Goal: Information Seeking & Learning: Check status

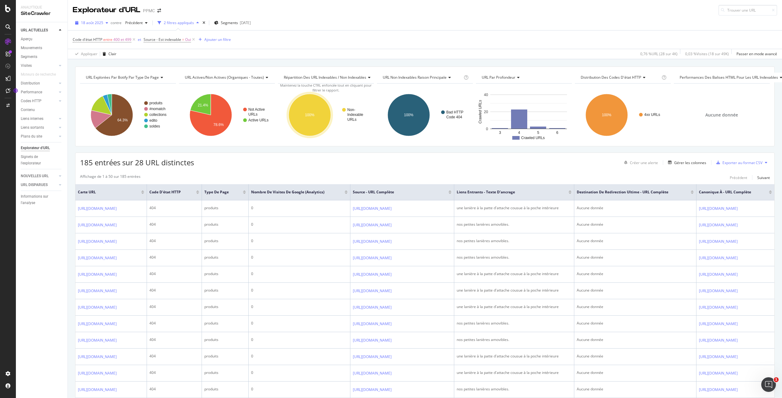
click at [103, 19] on div "18 août 2025" at bounding box center [92, 22] width 38 height 9
click at [110, 34] on font "derniers" at bounding box center [103, 32] width 20 height 5
click at [195, 23] on div "button" at bounding box center [197, 23] width 7 height 4
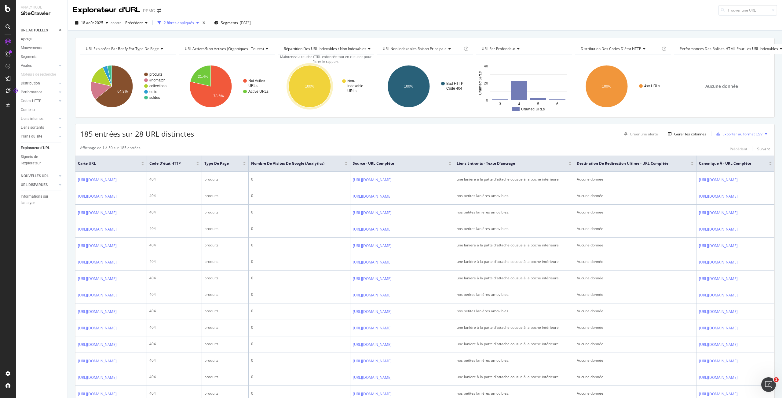
click at [195, 23] on div "button" at bounding box center [197, 23] width 7 height 4
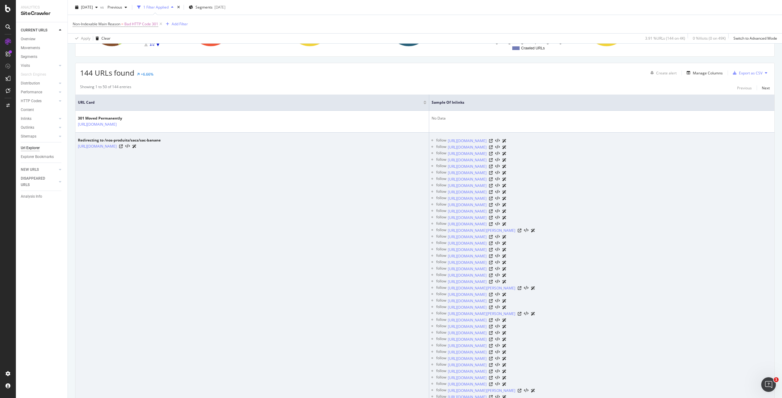
scroll to position [92, 0]
